Goal: Task Accomplishment & Management: Use online tool/utility

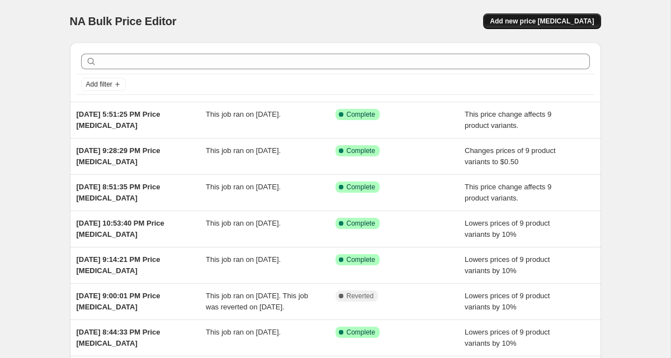
click at [504, 16] on button "Add new price [MEDICAL_DATA]" at bounding box center [541, 21] width 117 height 16
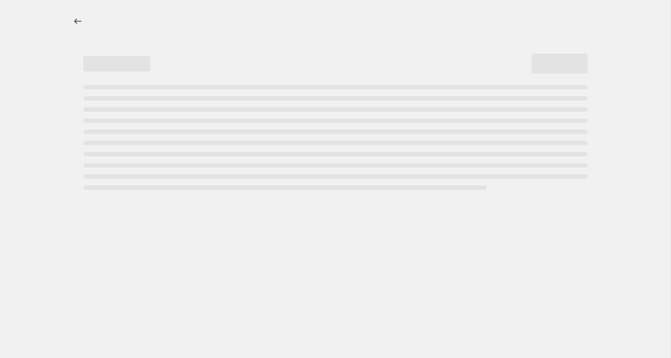
select select "percentage"
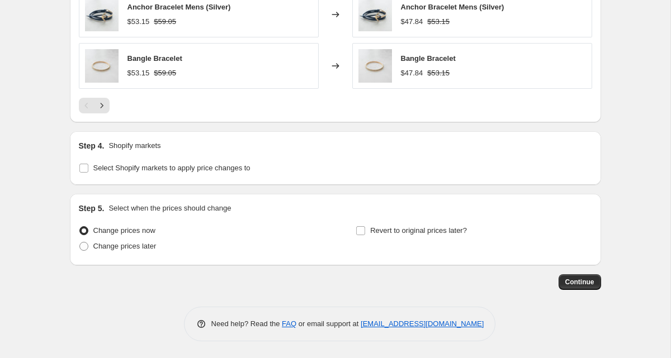
scroll to position [817, 0]
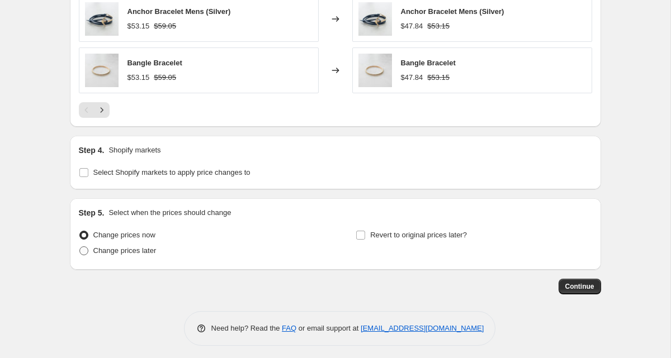
click at [146, 249] on span "Change prices later" at bounding box center [124, 250] width 63 height 8
click at [80, 247] on input "Change prices later" at bounding box center [79, 246] width 1 height 1
radio input "true"
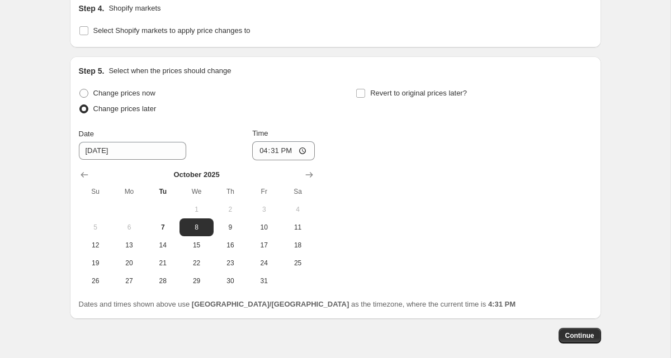
scroll to position [952, 0]
